Goal: Information Seeking & Learning: Learn about a topic

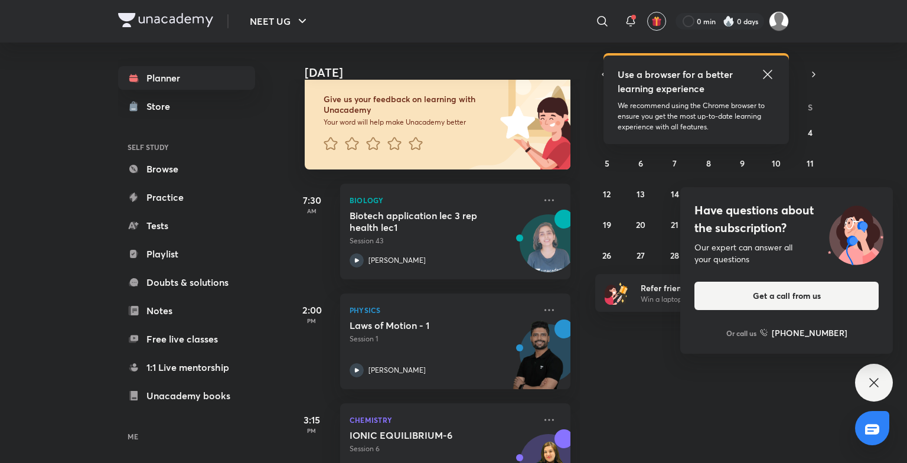
scroll to position [78, 0]
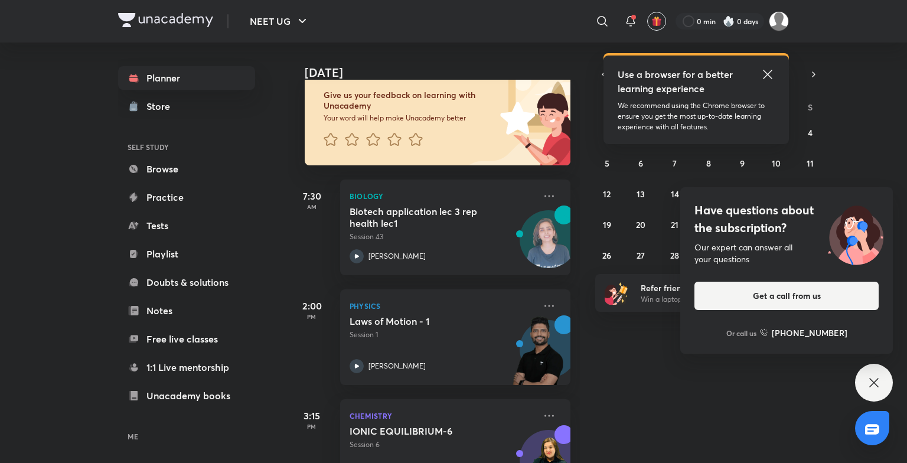
click at [768, 69] on icon at bounding box center [768, 74] width 14 height 14
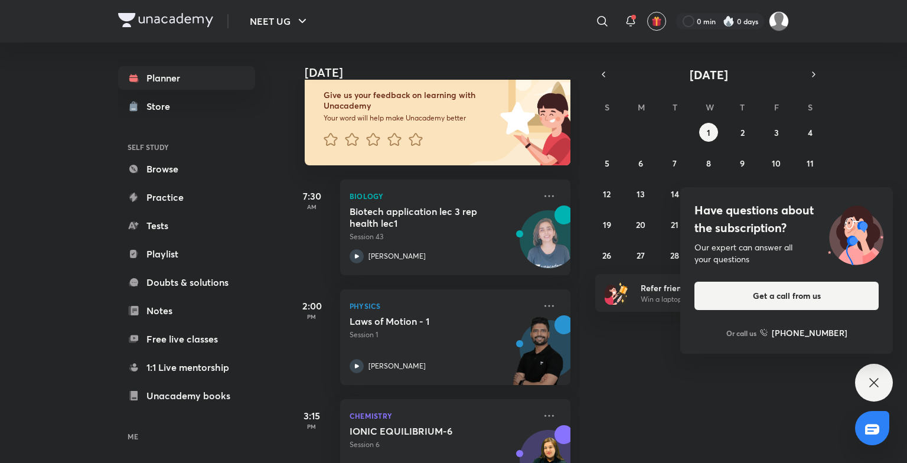
click at [867, 378] on icon at bounding box center [874, 383] width 14 height 14
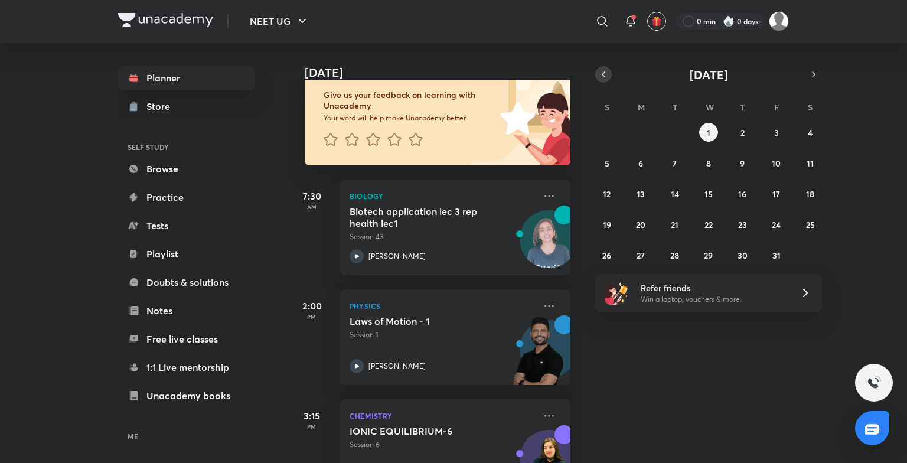
click at [599, 67] on button "button" at bounding box center [603, 74] width 17 height 17
click at [671, 259] on abbr "30" at bounding box center [675, 255] width 10 height 11
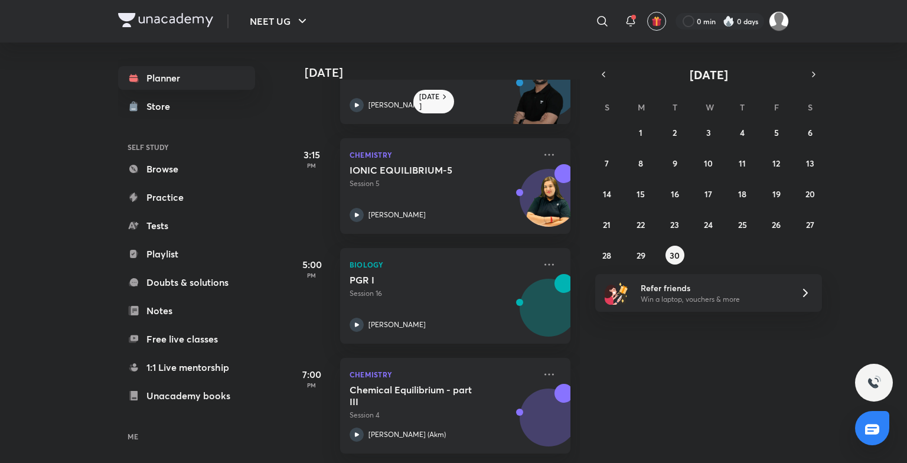
scroll to position [295, 0]
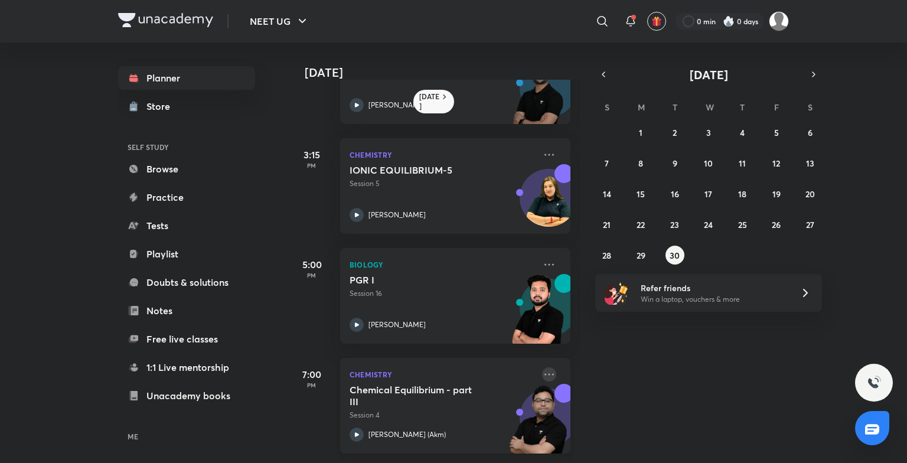
click at [542, 367] on icon at bounding box center [549, 374] width 14 height 14
click at [764, 374] on div "Yesterday 7:30 AM Biology Biotech application lec 2 Session 42 Dr. Rakshita Sin…" at bounding box center [596, 253] width 617 height 420
click at [808, 75] on button "button" at bounding box center [813, 74] width 17 height 17
click at [749, 132] on button "2" at bounding box center [742, 132] width 19 height 19
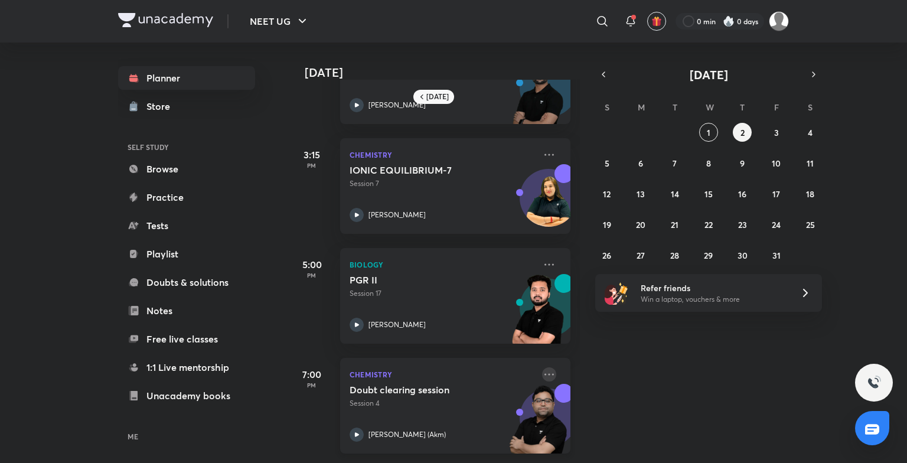
click at [544, 373] on icon at bounding box center [548, 374] width 9 height 2
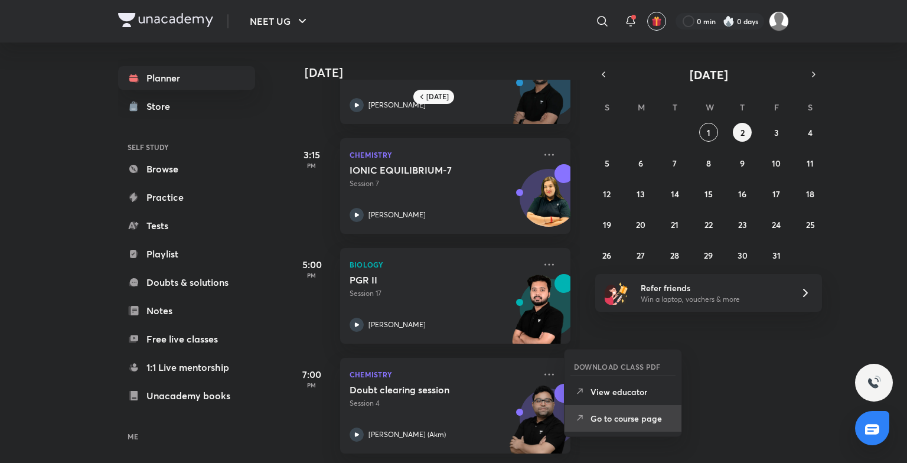
click at [583, 412] on icon at bounding box center [580, 418] width 12 height 12
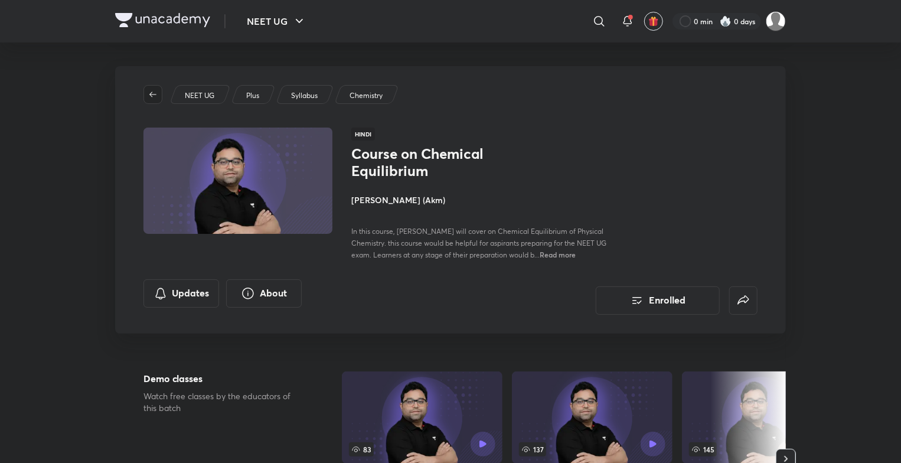
click at [154, 96] on icon "button" at bounding box center [152, 94] width 9 height 9
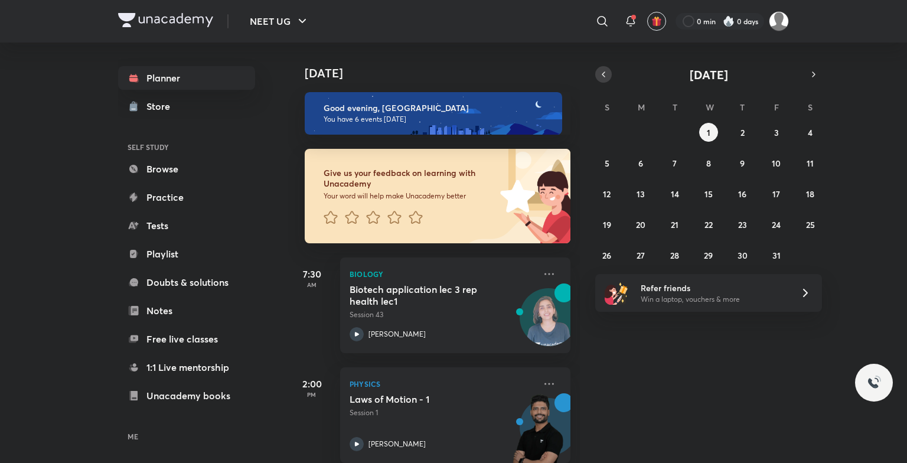
click at [605, 75] on icon "button" at bounding box center [603, 74] width 9 height 11
click at [676, 257] on abbr "30" at bounding box center [675, 255] width 10 height 11
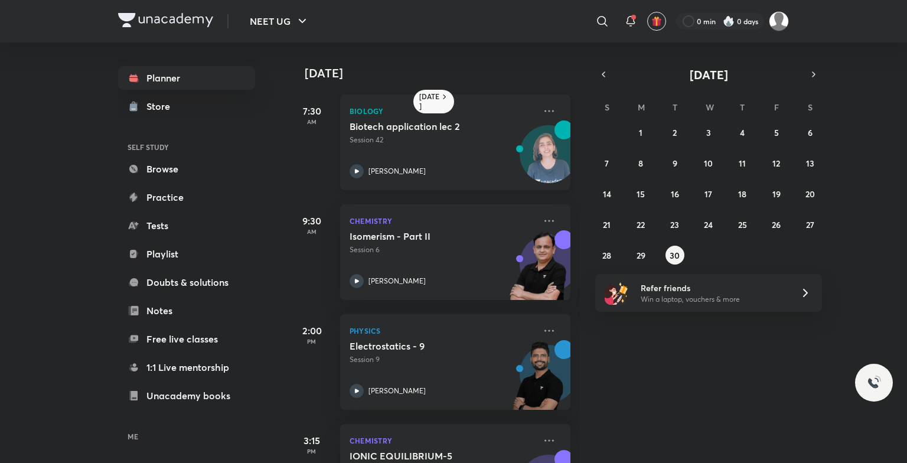
click at [488, 135] on p "Session 42" at bounding box center [442, 140] width 185 height 11
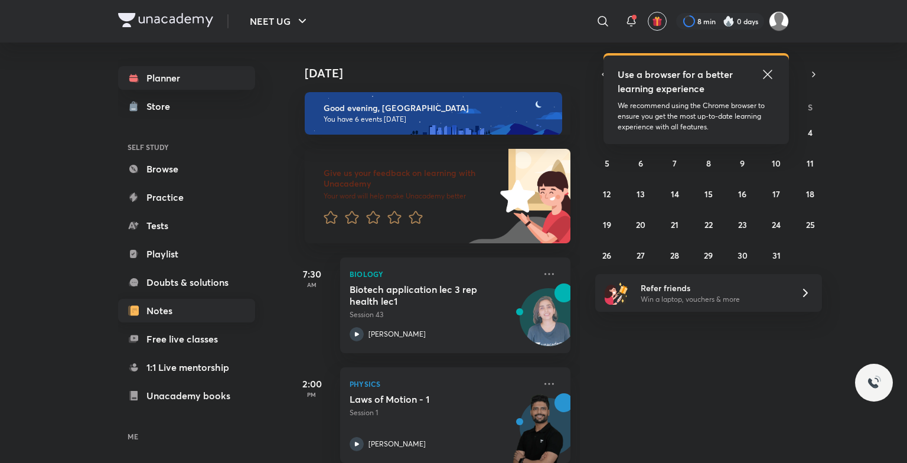
click at [169, 319] on link "Notes" at bounding box center [186, 311] width 137 height 24
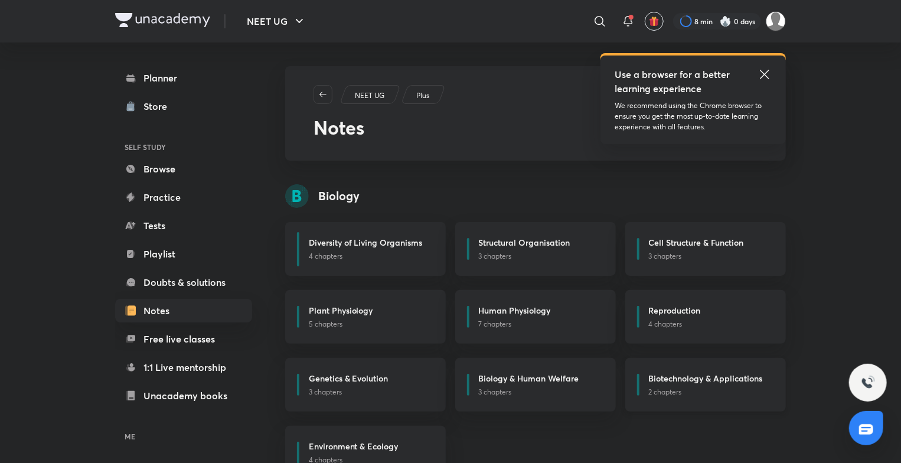
click at [715, 381] on h6 "Biotechnology & Applications" at bounding box center [706, 378] width 114 height 12
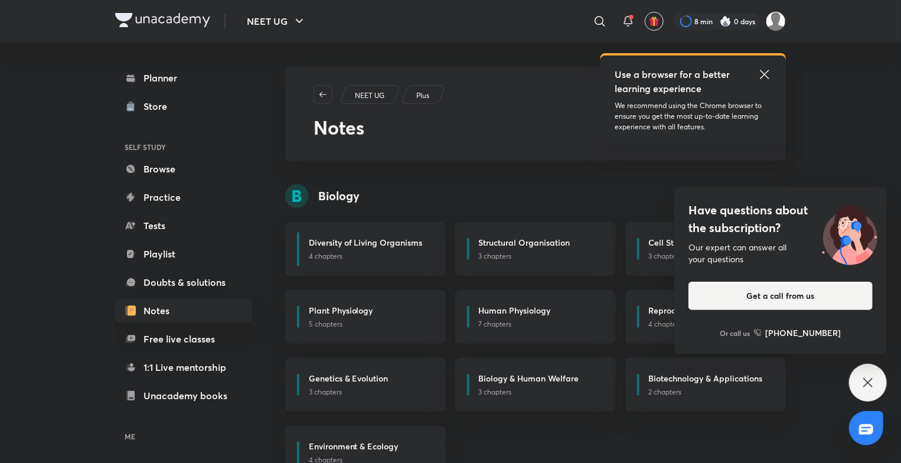
click at [869, 379] on icon at bounding box center [868, 383] width 14 height 14
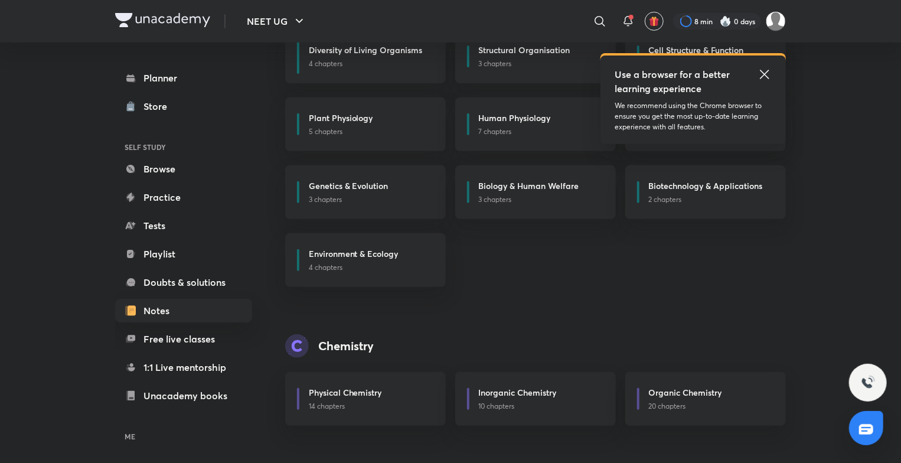
scroll to position [135, 0]
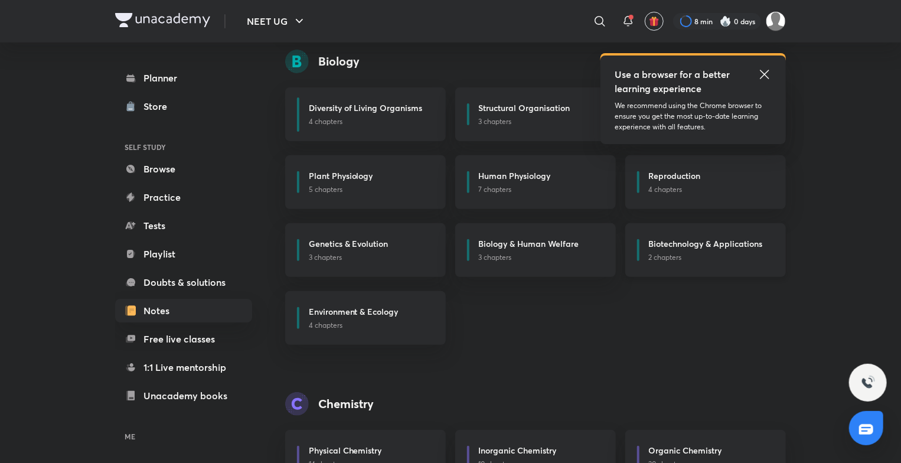
click at [656, 239] on h6 "Biotechnology & Applications" at bounding box center [706, 243] width 114 height 12
click at [706, 268] on div "Biotechnology & Applications 2 chapters" at bounding box center [705, 250] width 161 height 54
click at [191, 74] on link "Planner" at bounding box center [183, 78] width 137 height 24
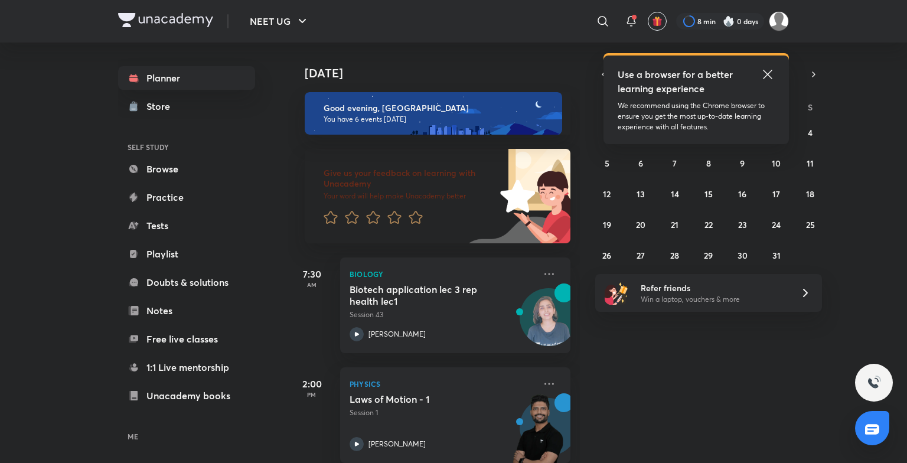
click at [765, 71] on icon at bounding box center [768, 74] width 14 height 14
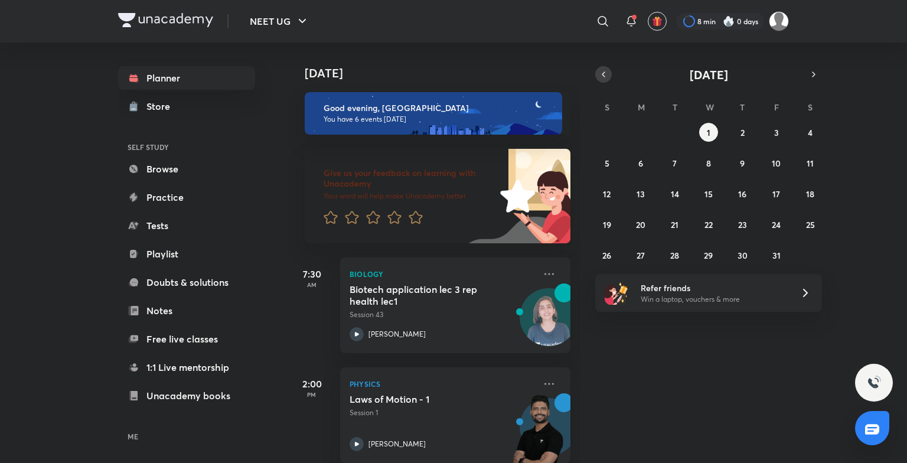
click at [602, 78] on icon "button" at bounding box center [603, 74] width 9 height 11
click at [672, 250] on abbr "30" at bounding box center [675, 255] width 10 height 11
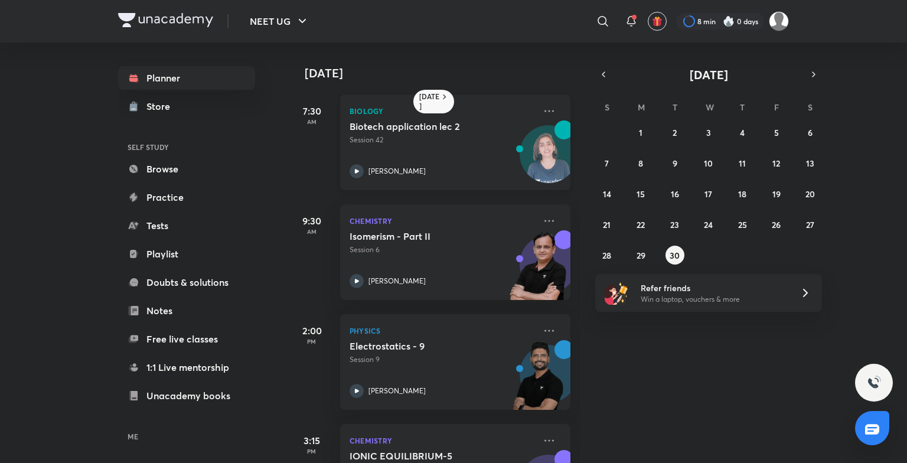
click at [491, 149] on div "Biotech application lec 2 Session 42 Dr. Rakshita Singh" at bounding box center [442, 149] width 185 height 58
drag, startPoint x: 491, startPoint y: 149, endPoint x: 553, endPoint y: 168, distance: 64.7
click at [553, 168] on div "Biology Biotech application lec 2 Session 42 Dr. Rakshita Singh" at bounding box center [455, 142] width 230 height 96
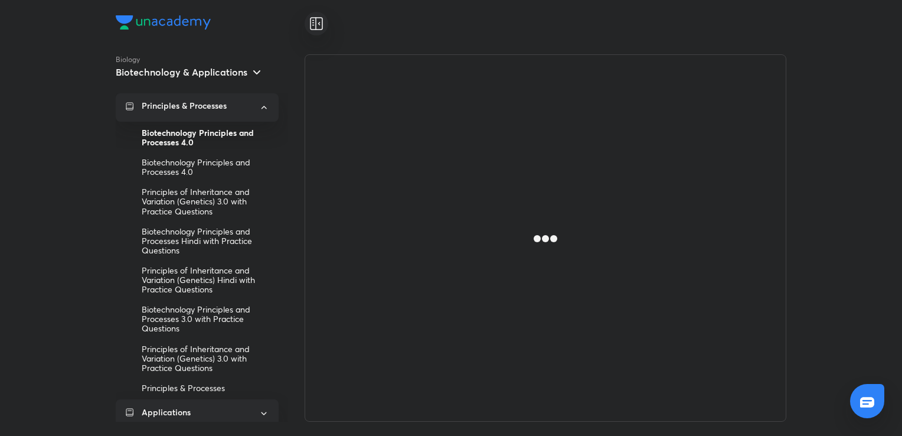
click at [267, 412] on div "Applications" at bounding box center [197, 413] width 163 height 28
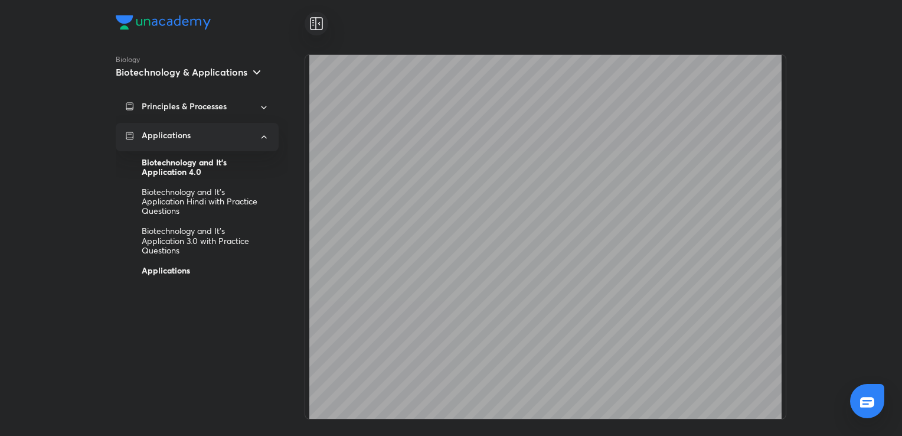
click at [185, 273] on div "Applications" at bounding box center [206, 270] width 128 height 20
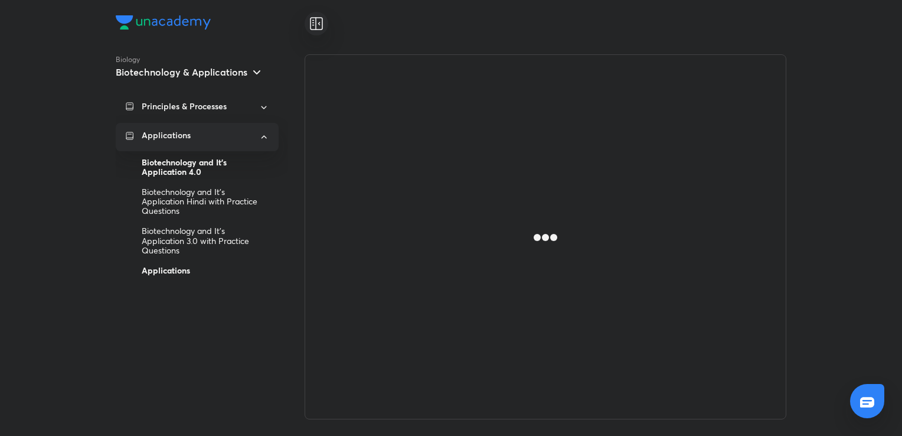
click at [194, 165] on div "Biotechnology and It’s Application 4.0" at bounding box center [206, 167] width 128 height 30
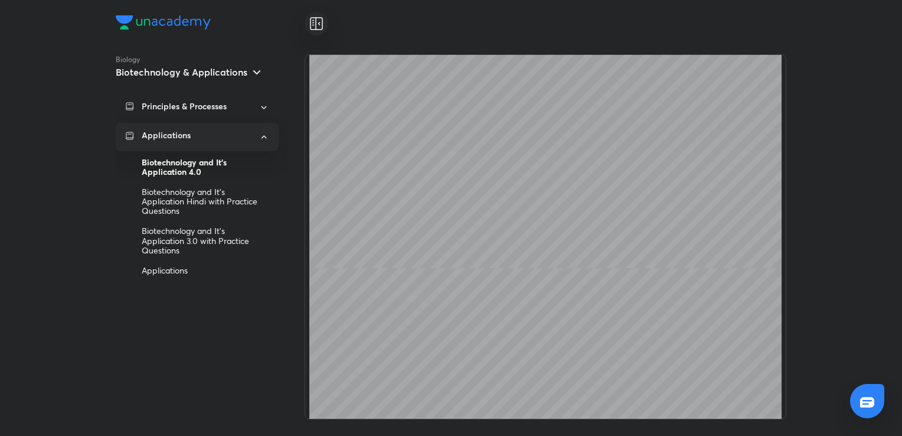
scroll to position [1637, 0]
click at [190, 256] on div "Biotechnology and It’s Application 3.0 with Practice Questions" at bounding box center [206, 240] width 128 height 39
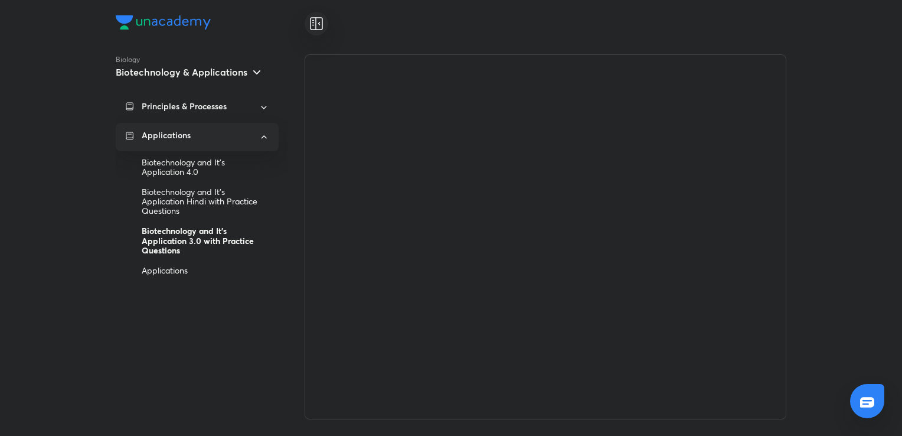
scroll to position [0, 0]
click at [194, 269] on div "Applications" at bounding box center [206, 270] width 128 height 20
click at [188, 279] on div "Applications" at bounding box center [206, 270] width 128 height 20
click at [188, 270] on div "Applications" at bounding box center [206, 270] width 128 height 20
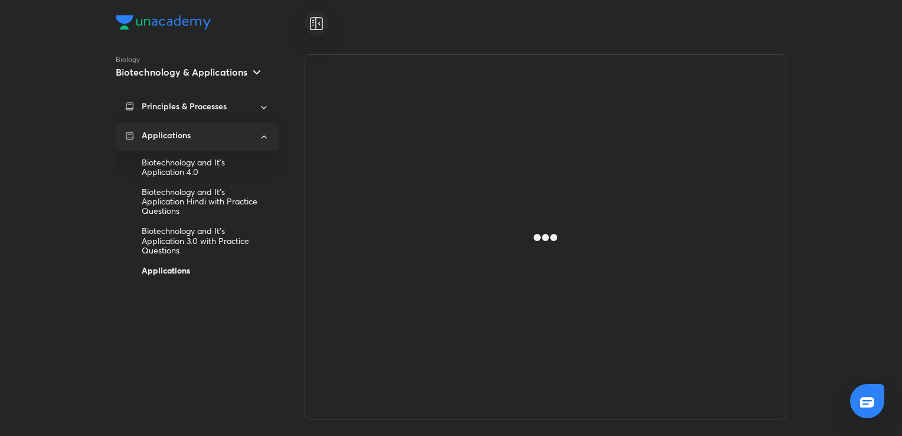
click at [188, 270] on div "Applications" at bounding box center [206, 270] width 128 height 20
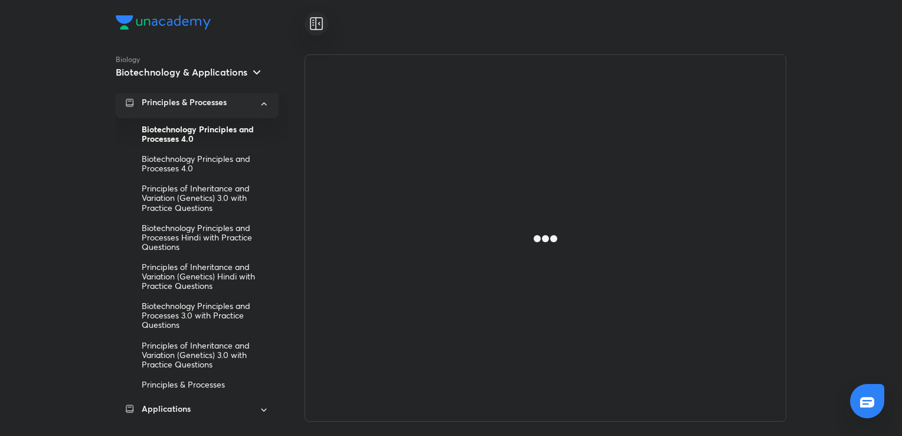
scroll to position [5, 0]
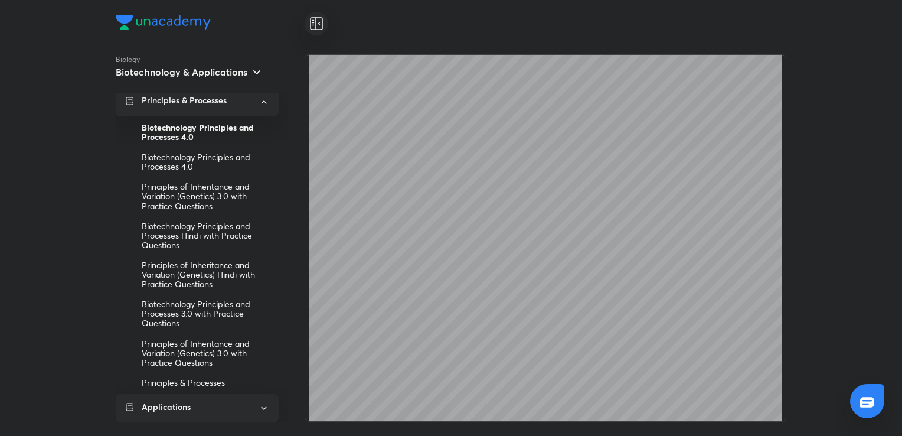
click at [264, 405] on icon at bounding box center [264, 408] width 11 height 14
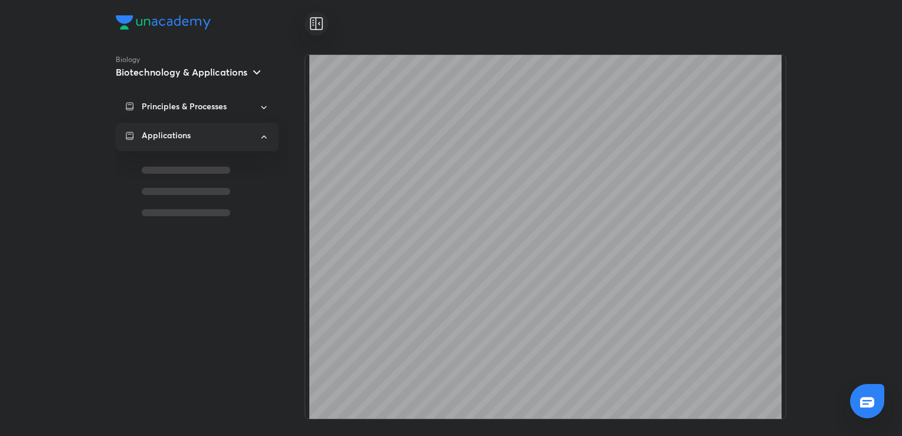
scroll to position [0, 0]
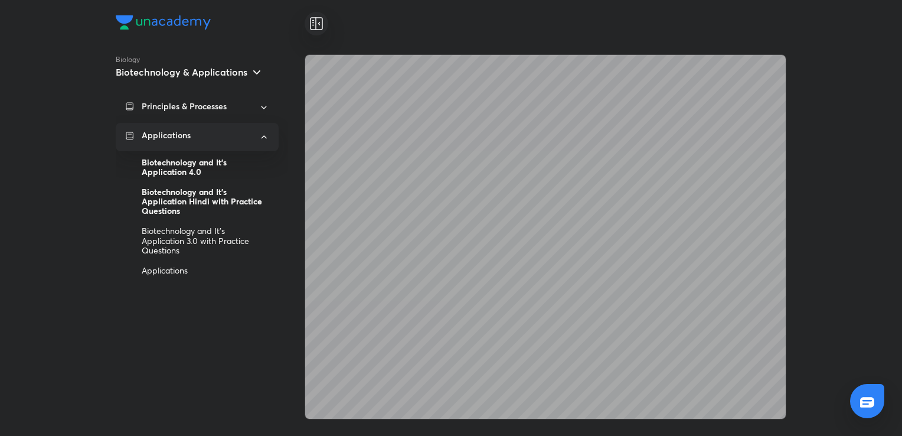
click at [224, 194] on div "Biotechnology and It’s Application Hindi with Practice Questions" at bounding box center [206, 201] width 128 height 39
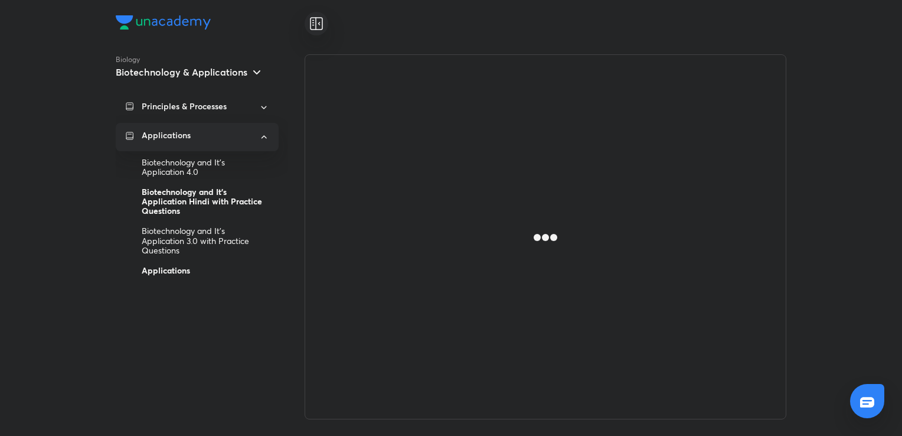
click at [214, 275] on div "Applications" at bounding box center [206, 270] width 128 height 20
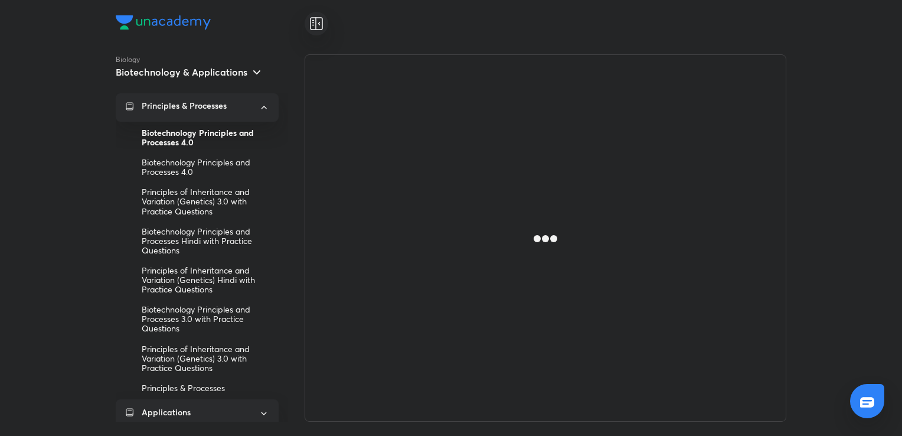
click at [262, 409] on icon at bounding box center [264, 413] width 11 height 14
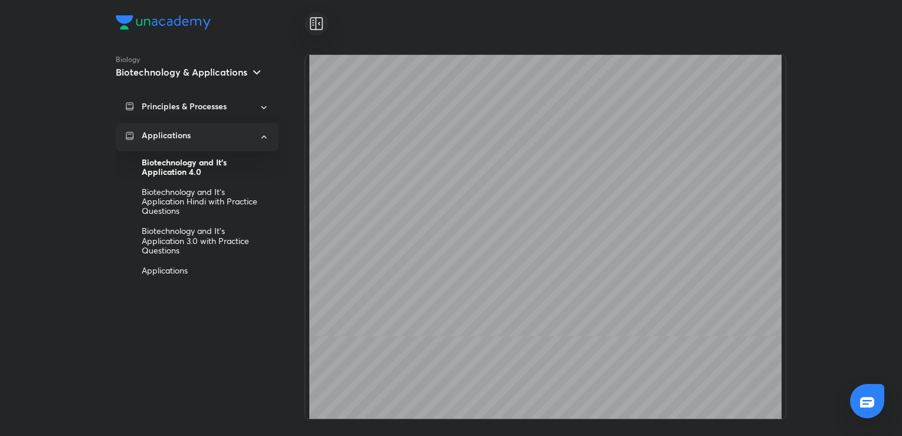
scroll to position [12462, 0]
click at [252, 199] on div "Biotechnology and It’s Application Hindi with Practice Questions" at bounding box center [206, 201] width 128 height 39
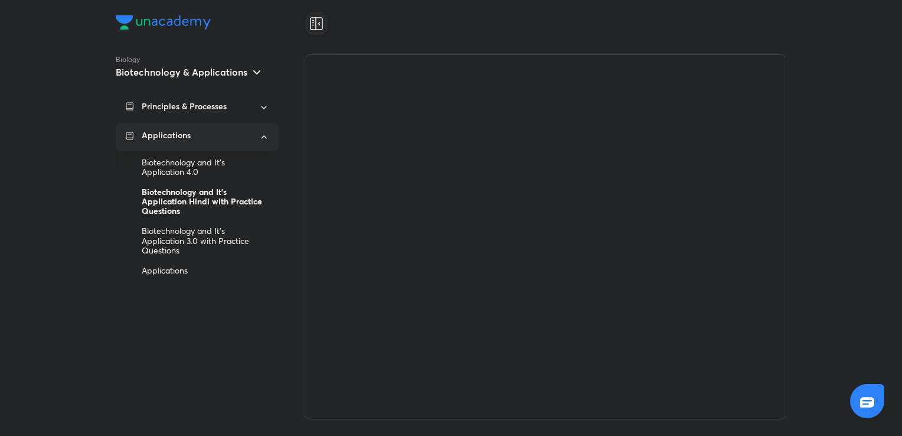
scroll to position [0, 0]
click at [215, 266] on div "Applications" at bounding box center [206, 270] width 128 height 20
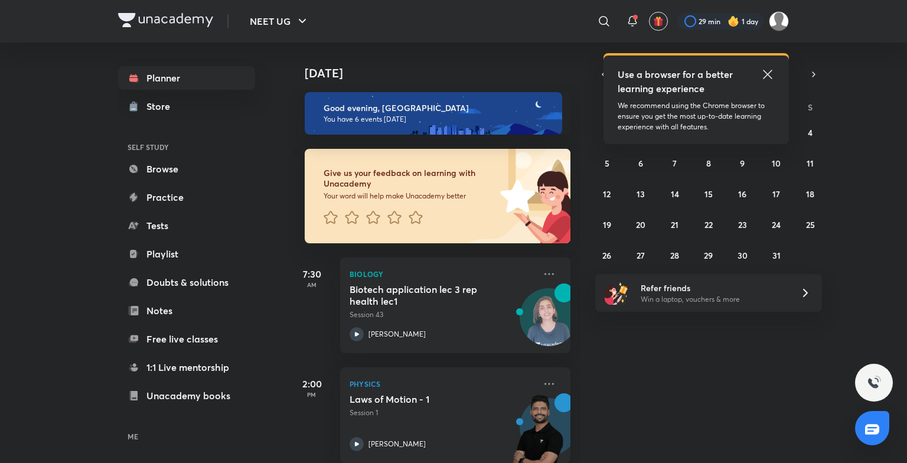
click at [762, 73] on icon at bounding box center [768, 74] width 14 height 14
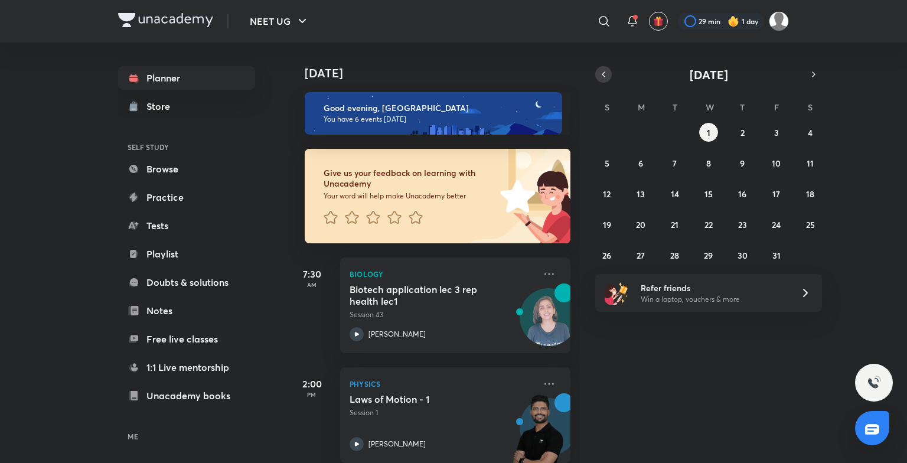
click at [604, 77] on icon "button" at bounding box center [603, 74] width 9 height 11
click at [678, 260] on button "30" at bounding box center [675, 255] width 19 height 19
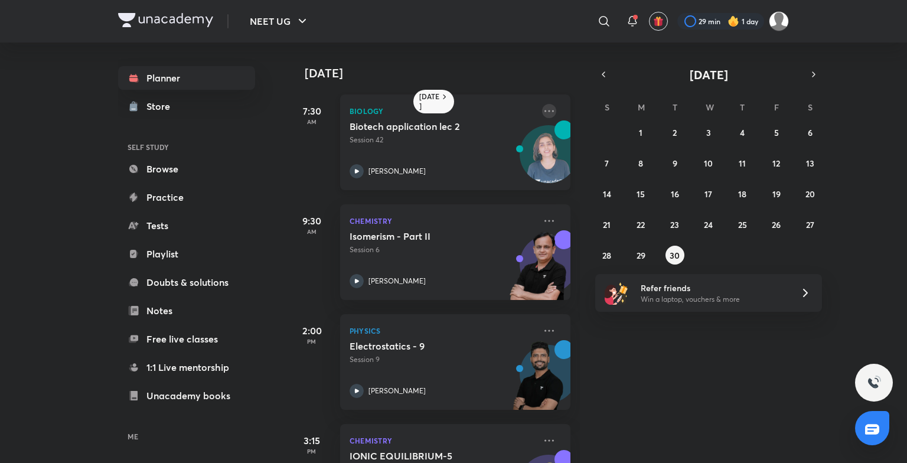
click at [542, 107] on icon at bounding box center [549, 111] width 14 height 14
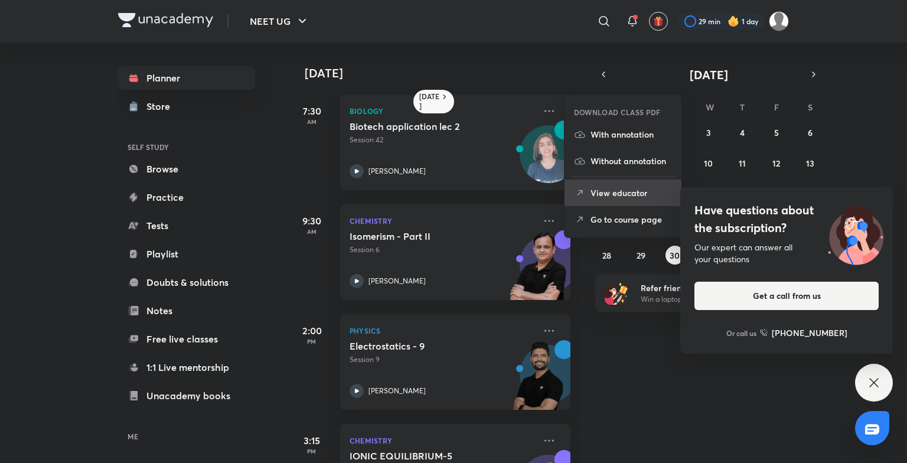
click at [620, 193] on p "View educator" at bounding box center [631, 193] width 81 height 12
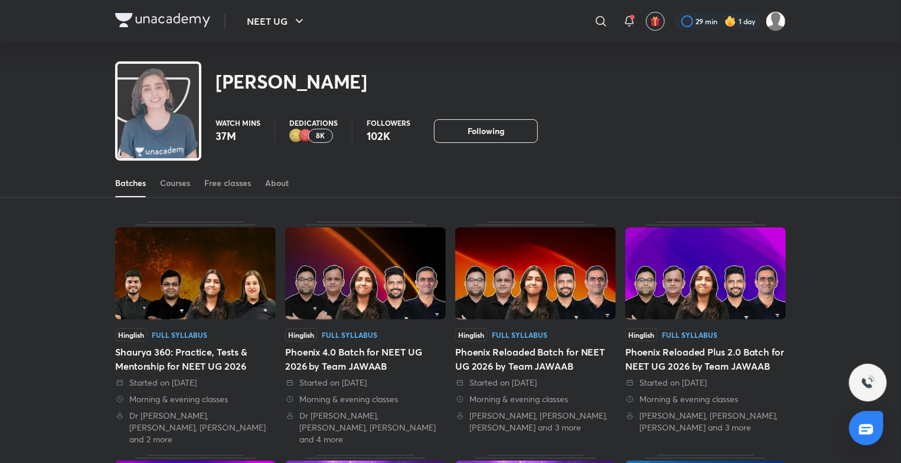
click at [156, 178] on div "Batches Courses Free classes About" at bounding box center [450, 183] width 671 height 28
click at [165, 180] on div "Courses" at bounding box center [175, 183] width 30 height 12
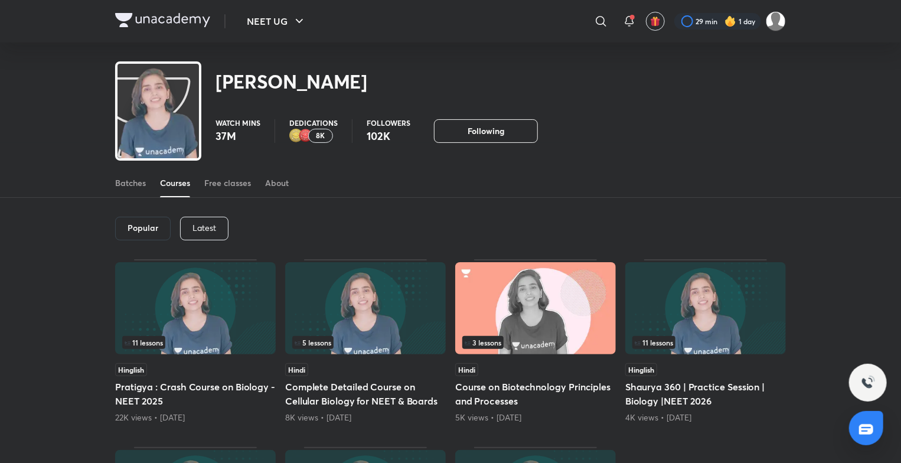
click at [207, 223] on p "Latest" at bounding box center [205, 227] width 24 height 9
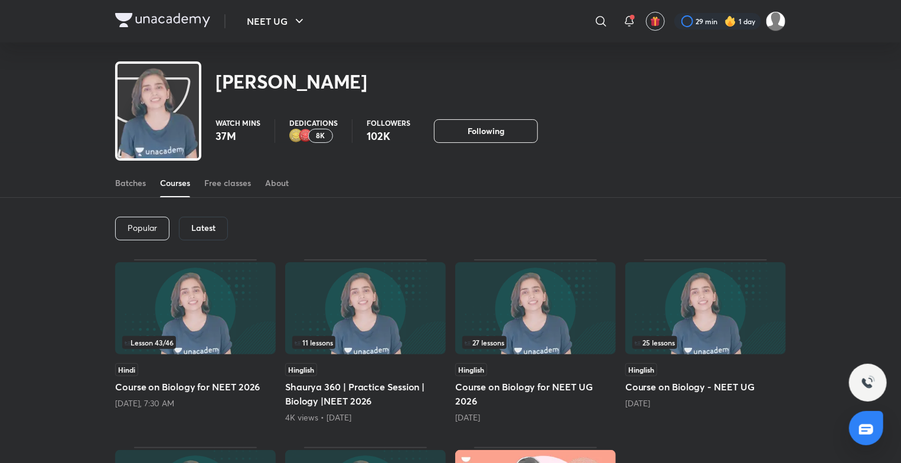
click at [379, 292] on img at bounding box center [365, 308] width 161 height 92
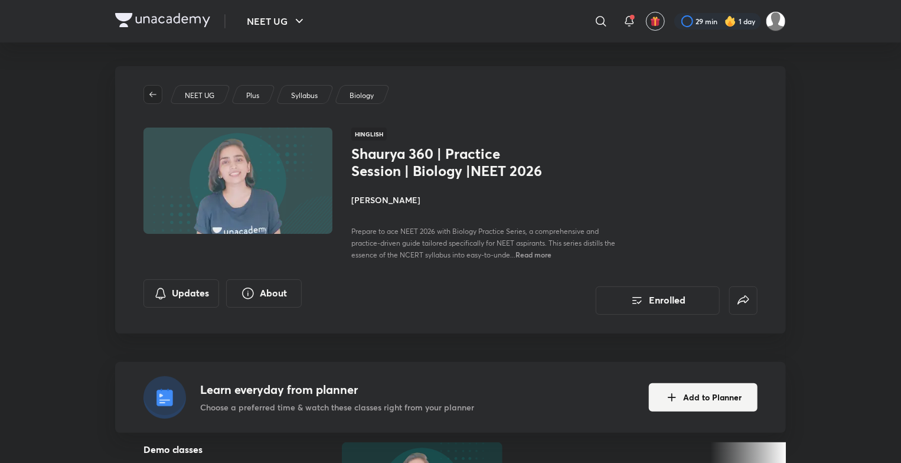
click at [153, 96] on icon "button" at bounding box center [152, 94] width 9 height 9
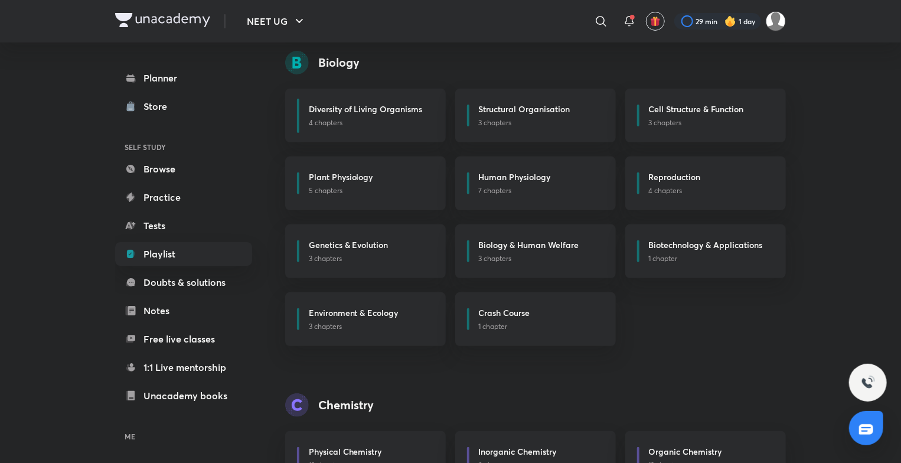
scroll to position [151, 0]
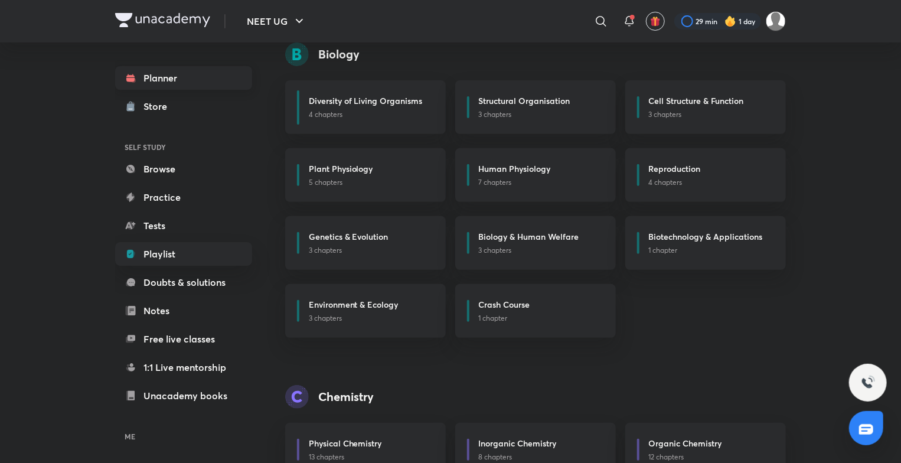
click at [222, 71] on link "Planner" at bounding box center [183, 78] width 137 height 24
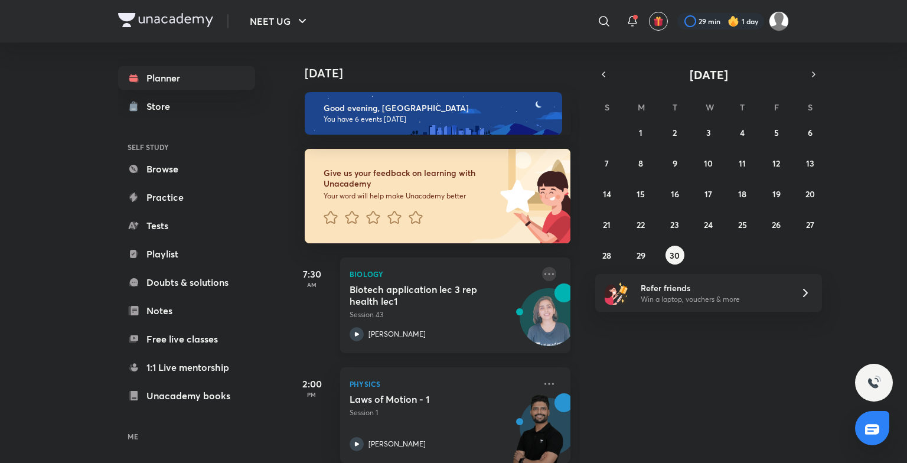
click at [542, 273] on icon at bounding box center [549, 274] width 14 height 14
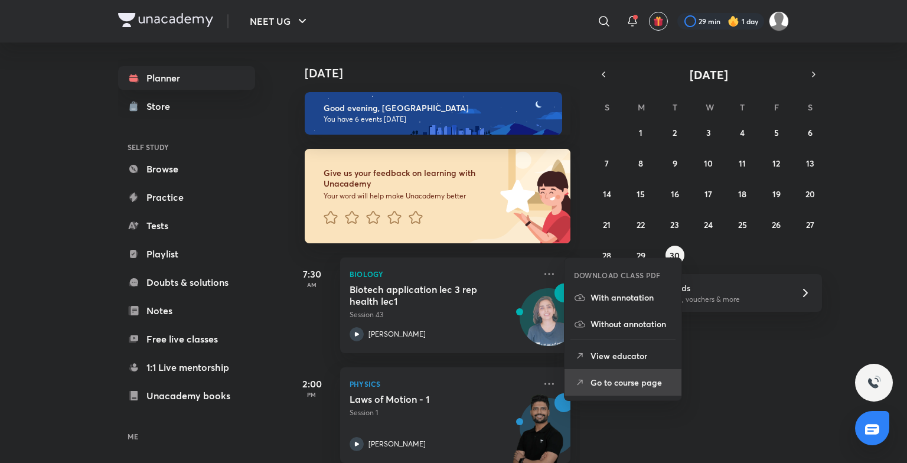
click at [601, 387] on p "Go to course page" at bounding box center [631, 382] width 81 height 12
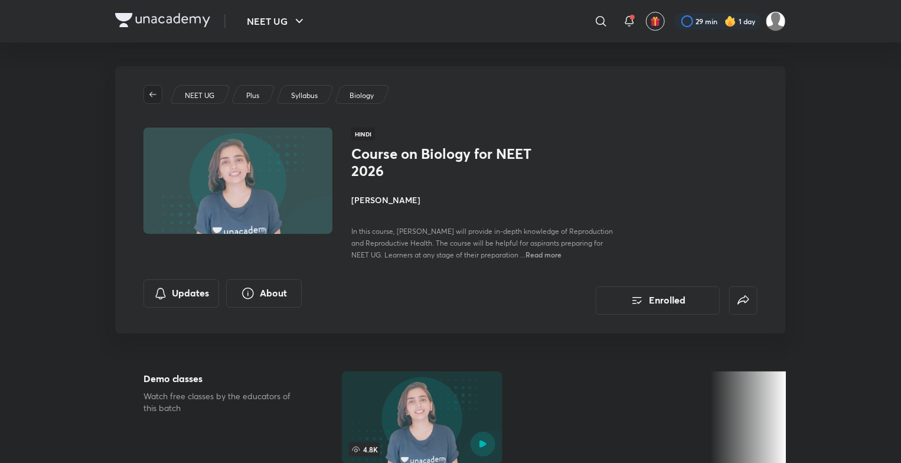
click at [148, 95] on span "button" at bounding box center [153, 94] width 18 height 9
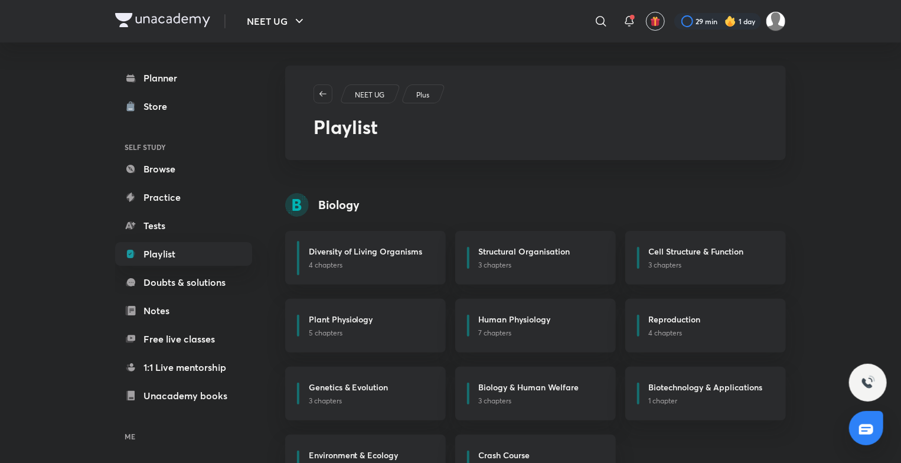
scroll to position [24, 0]
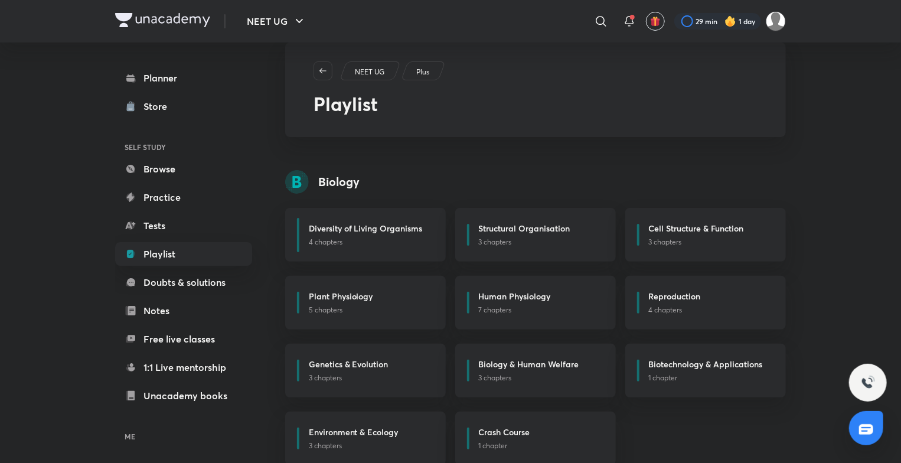
click at [148, 95] on link "Store" at bounding box center [183, 106] width 137 height 24
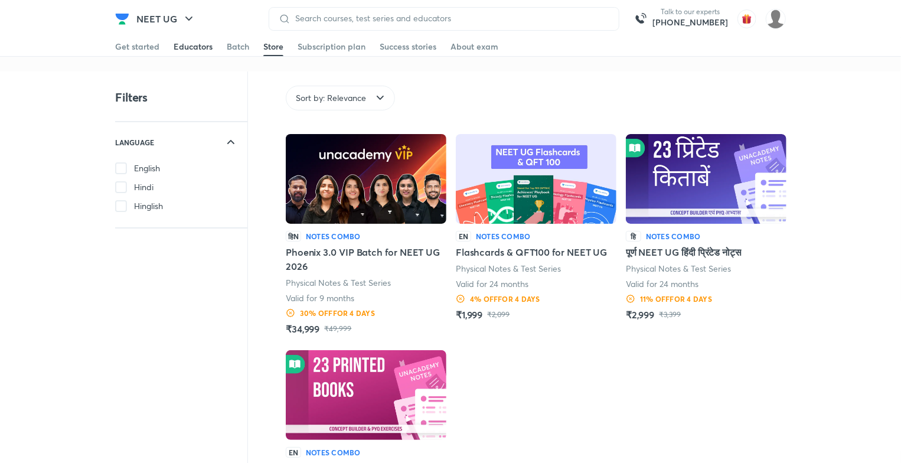
click at [182, 41] on div "Educators" at bounding box center [193, 47] width 39 height 12
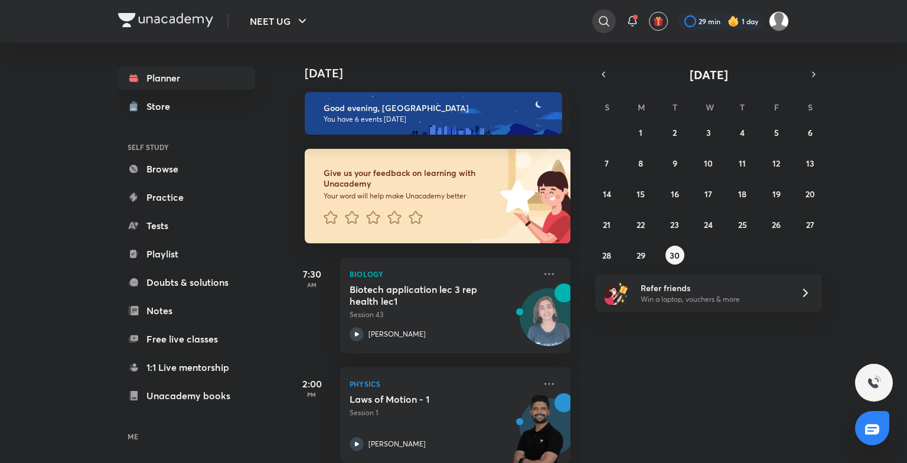
click at [607, 20] on icon at bounding box center [604, 21] width 14 height 14
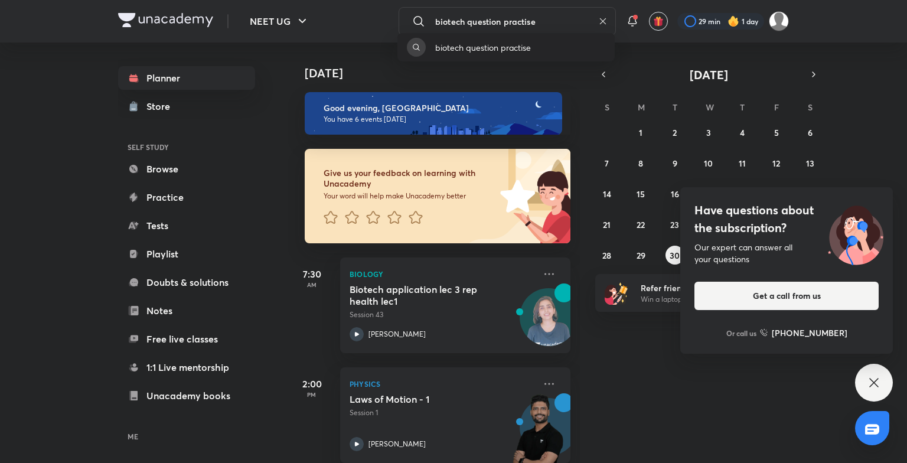
type input "biotech question practise"
click at [447, 44] on p "biotech question practise" at bounding box center [483, 47] width 96 height 12
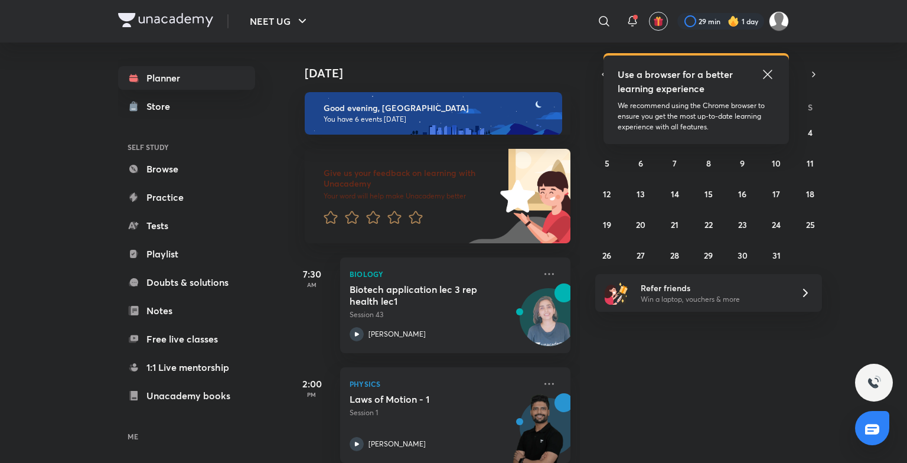
click at [765, 70] on icon at bounding box center [768, 74] width 14 height 14
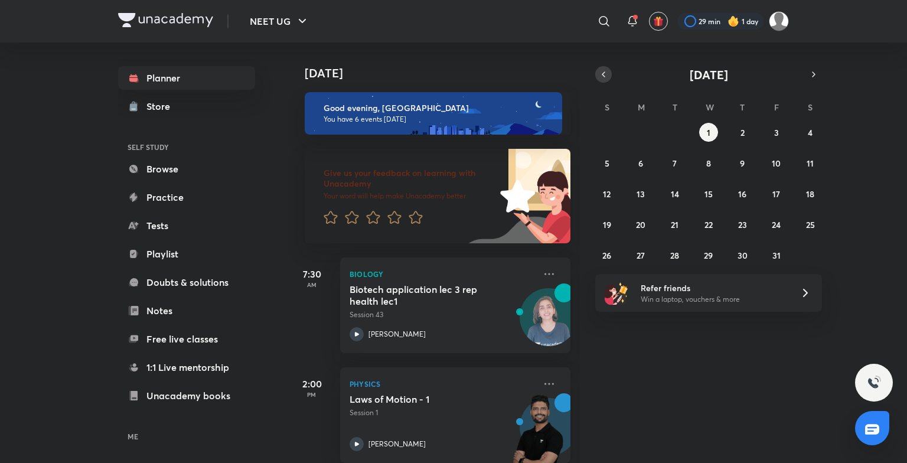
click at [605, 74] on icon "button" at bounding box center [603, 74] width 9 height 11
click at [680, 247] on button "30" at bounding box center [675, 255] width 19 height 19
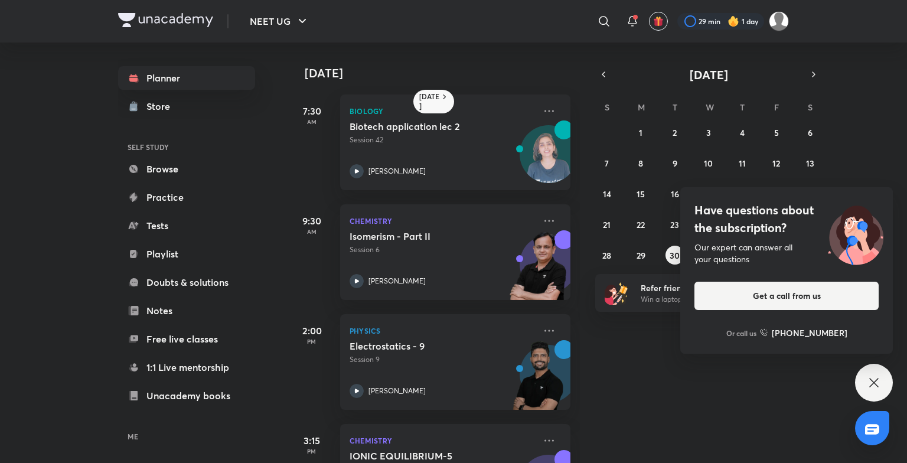
click at [882, 390] on div "Have questions about the subscription? Our expert can answer all your questions…" at bounding box center [874, 383] width 38 height 38
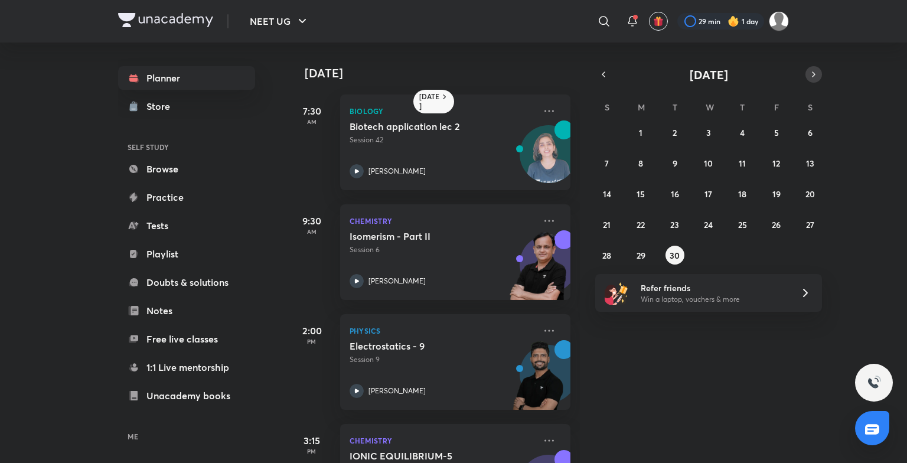
click at [809, 71] on icon "button" at bounding box center [813, 74] width 9 height 11
click at [701, 127] on button "1" at bounding box center [708, 132] width 19 height 19
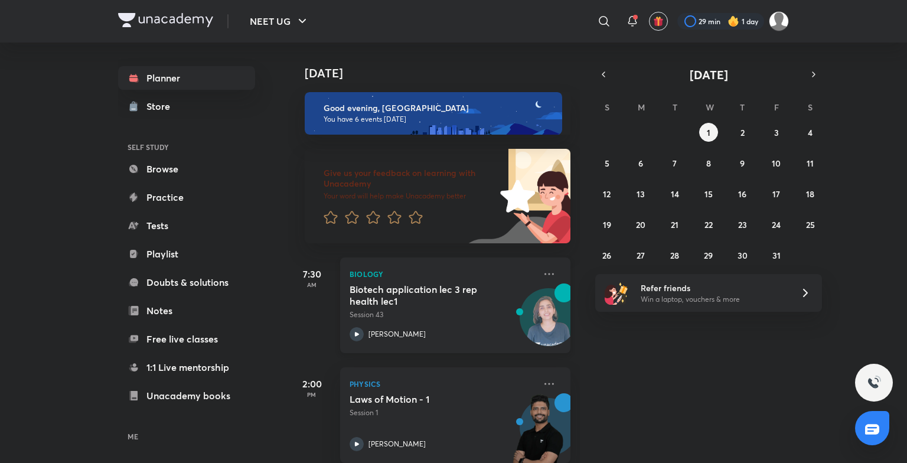
click at [406, 297] on h5 "Biotech application lec 3 rep health lec1" at bounding box center [423, 295] width 147 height 24
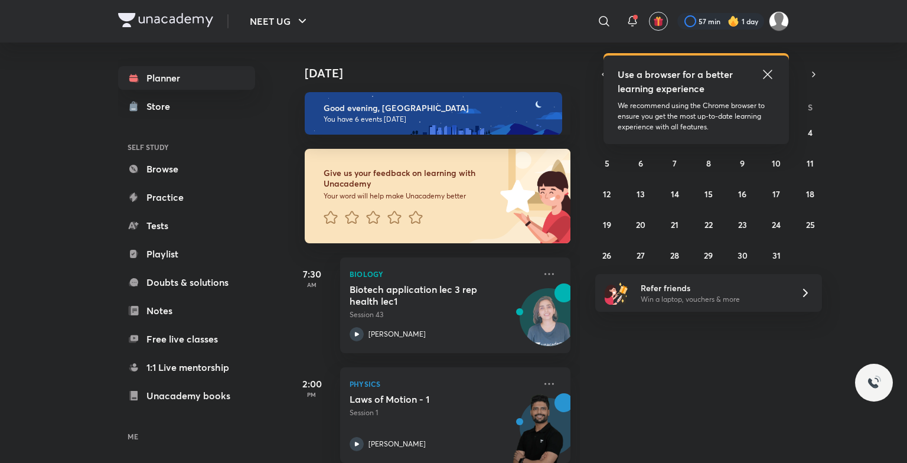
click at [764, 75] on icon at bounding box center [768, 74] width 14 height 14
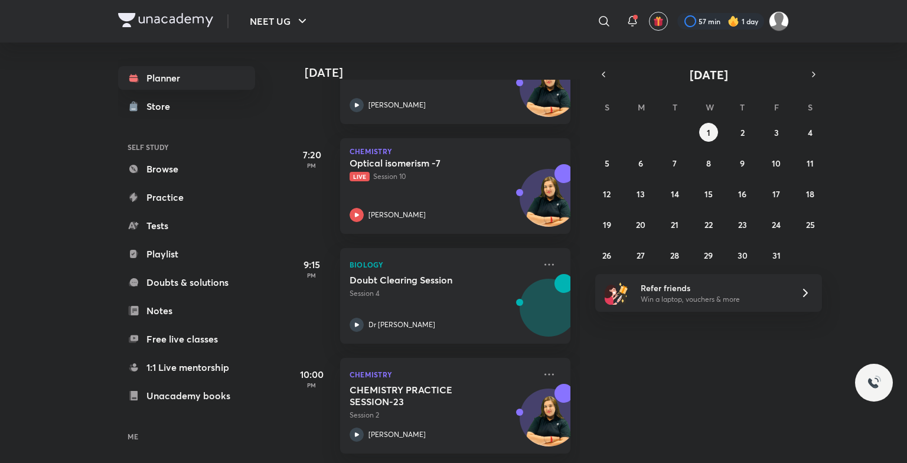
scroll to position [458, 0]
